Goal: Information Seeking & Learning: Learn about a topic

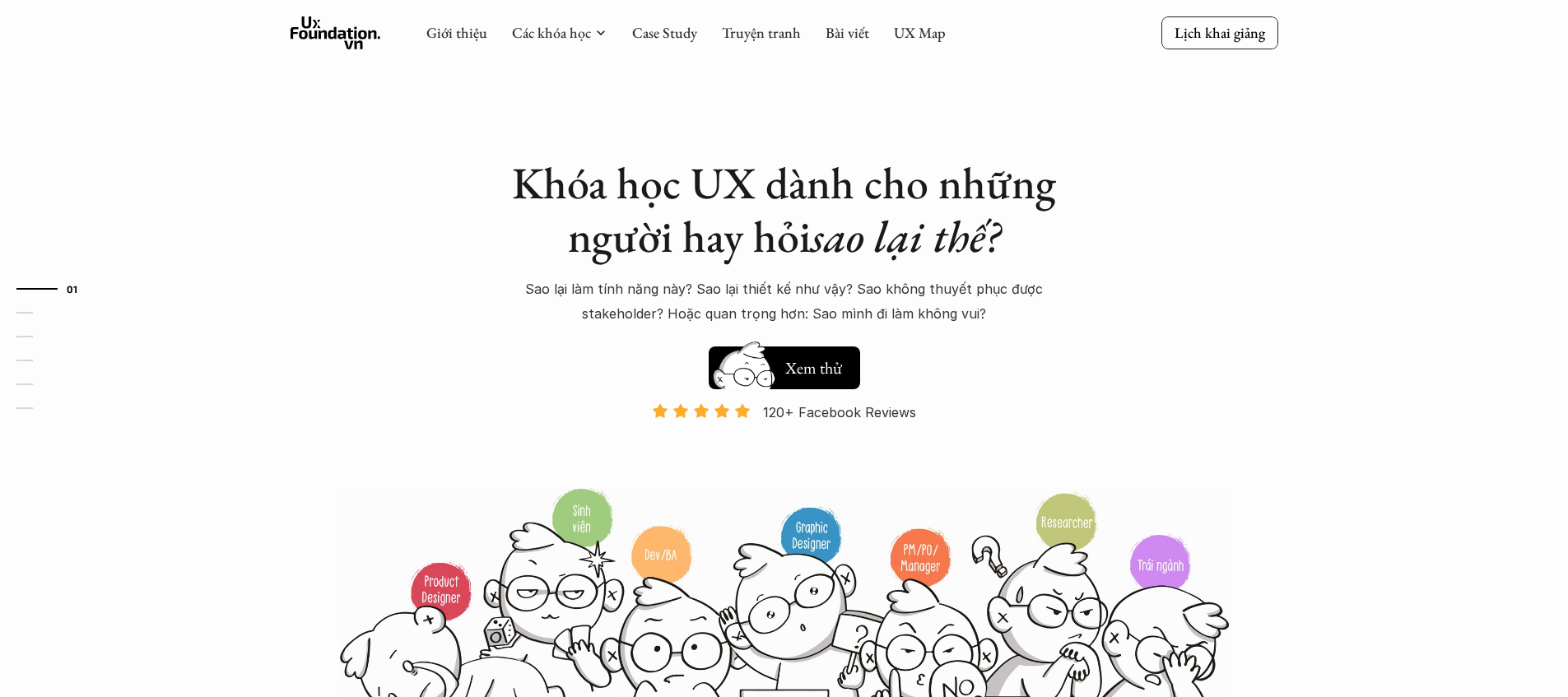
click at [336, 42] on icon at bounding box center [335, 32] width 90 height 33
click at [353, 41] on use at bounding box center [335, 32] width 90 height 33
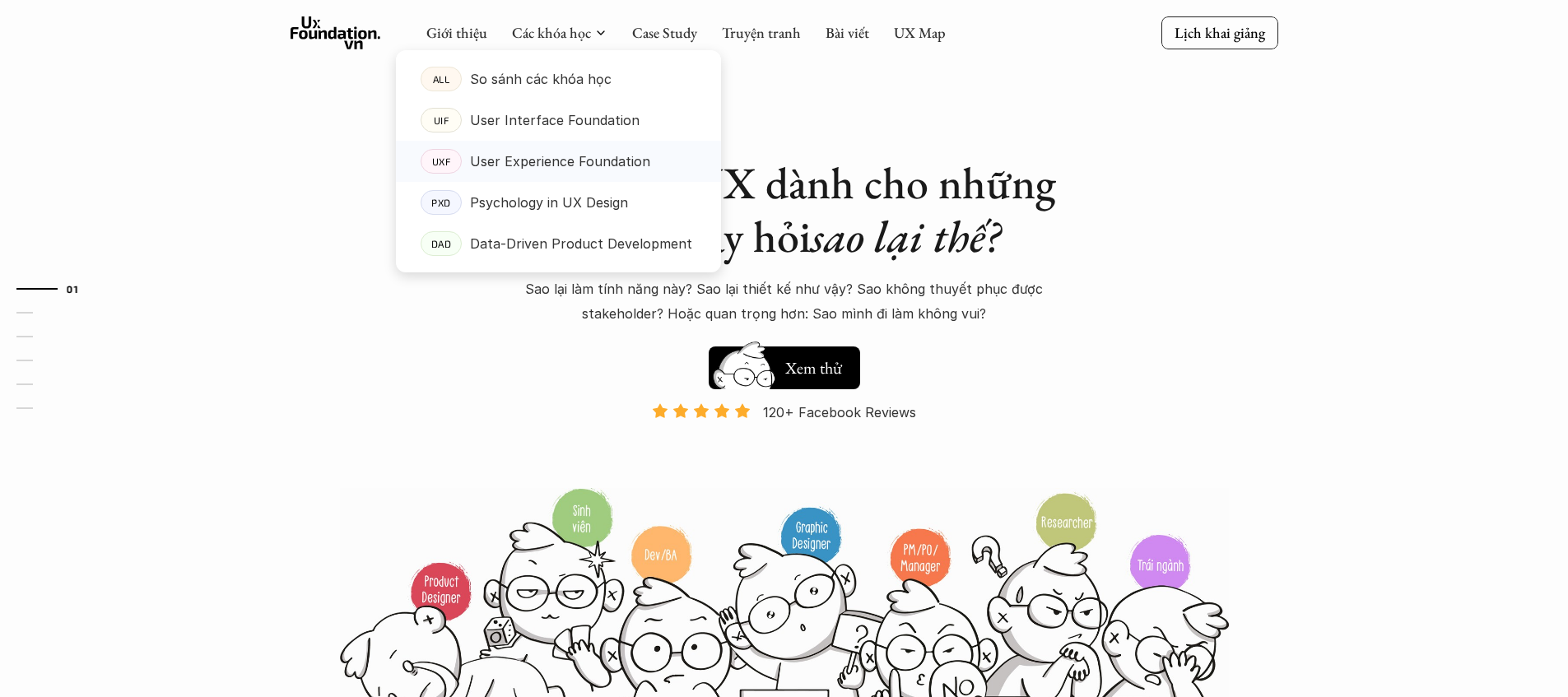
click at [553, 157] on p "User Experience Foundation" at bounding box center [560, 161] width 180 height 24
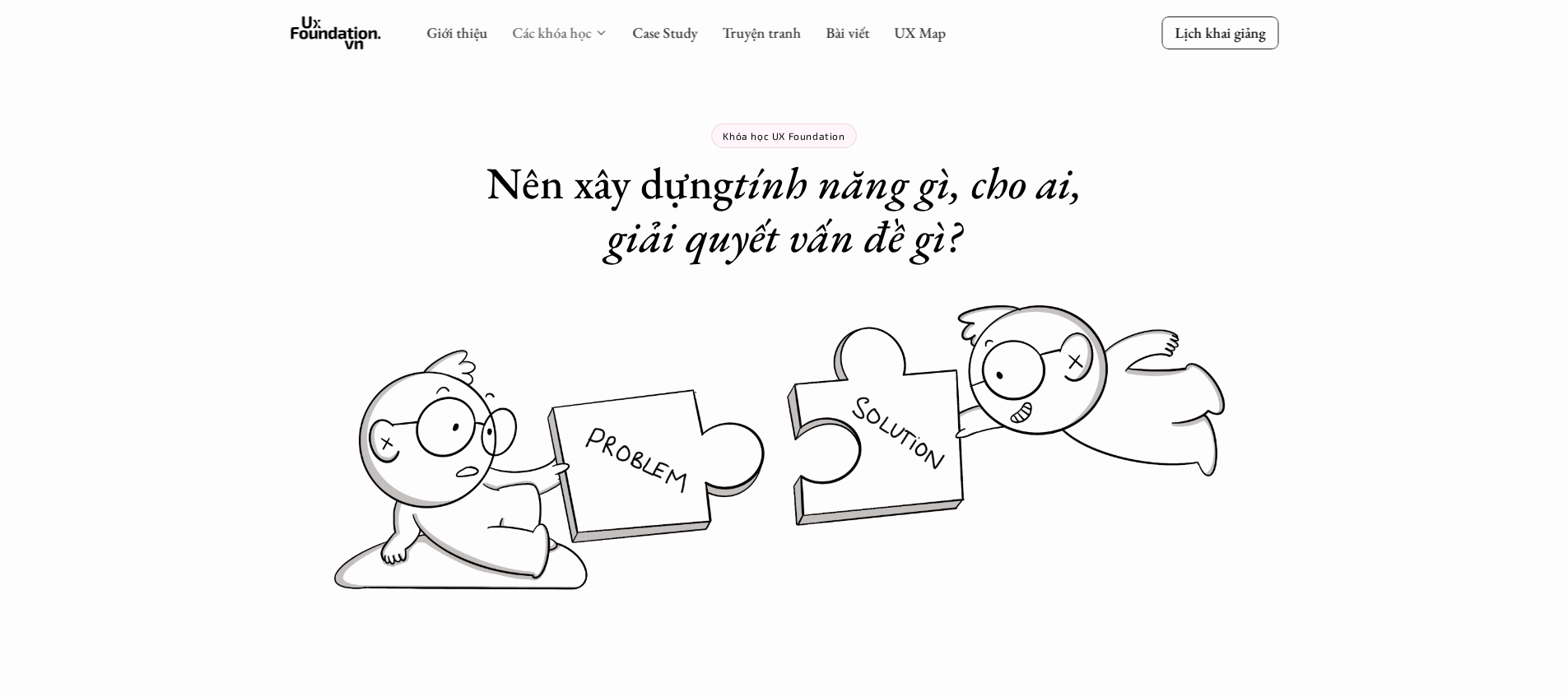
click at [585, 36] on link "Các khóa học" at bounding box center [551, 32] width 79 height 19
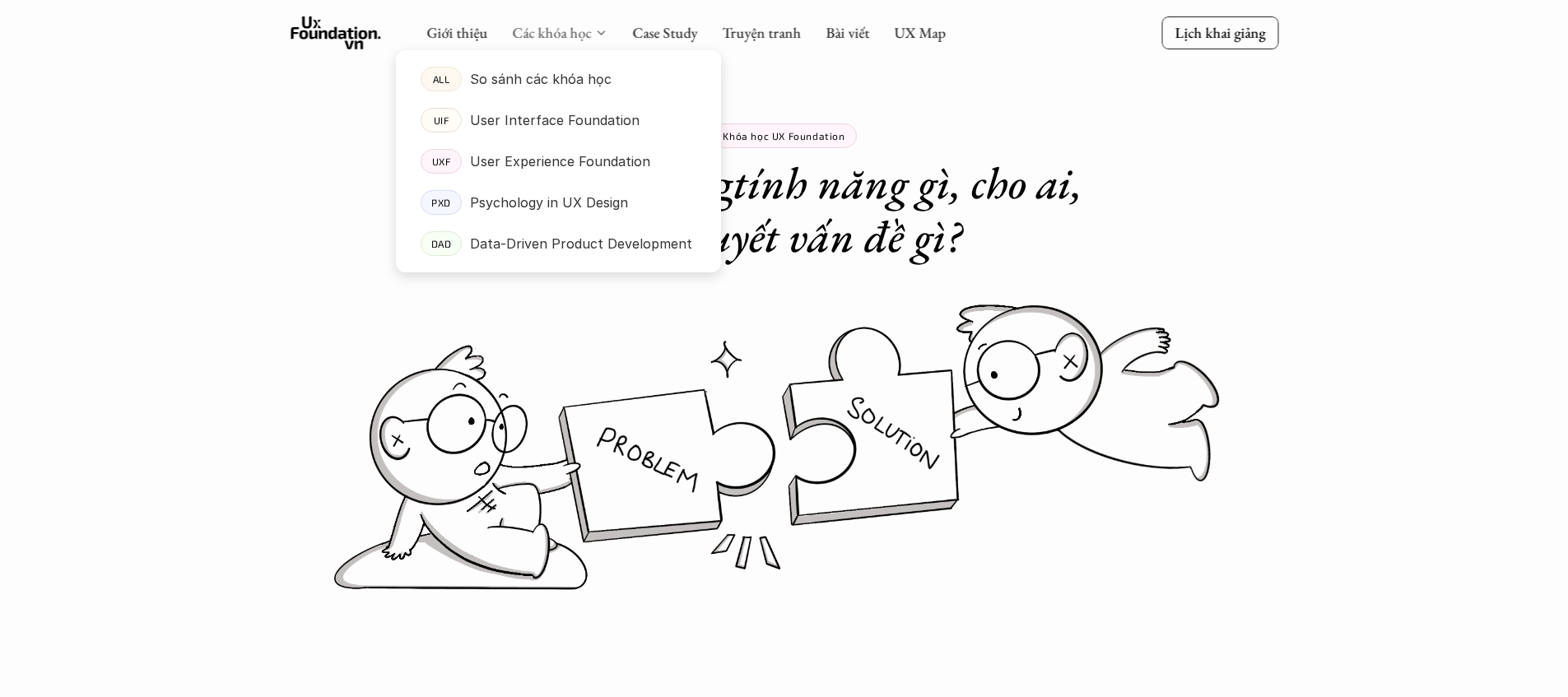
click at [585, 33] on link "Các khóa học" at bounding box center [551, 32] width 79 height 19
click at [547, 118] on p "User Interface Foundation" at bounding box center [555, 120] width 170 height 24
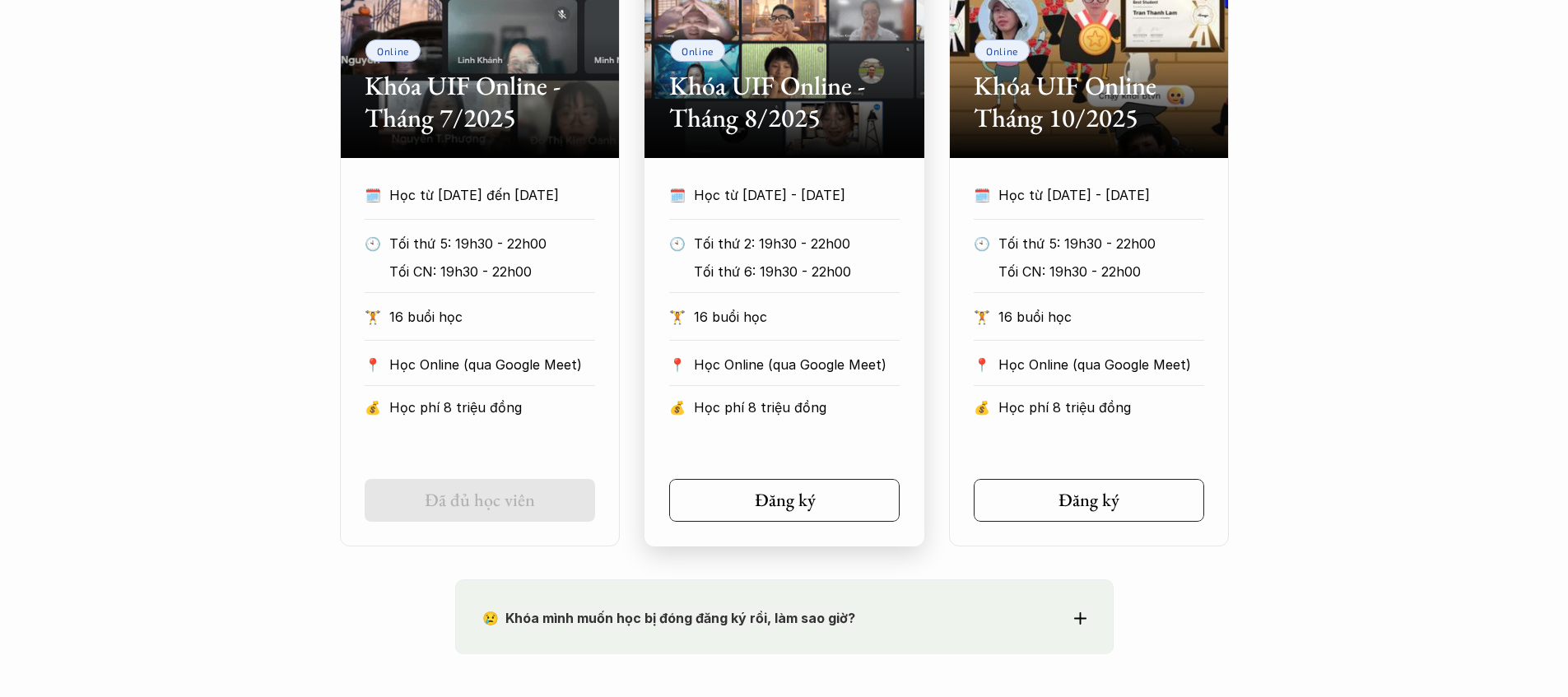
scroll to position [1341, 0]
